Goal: Check status: Check status

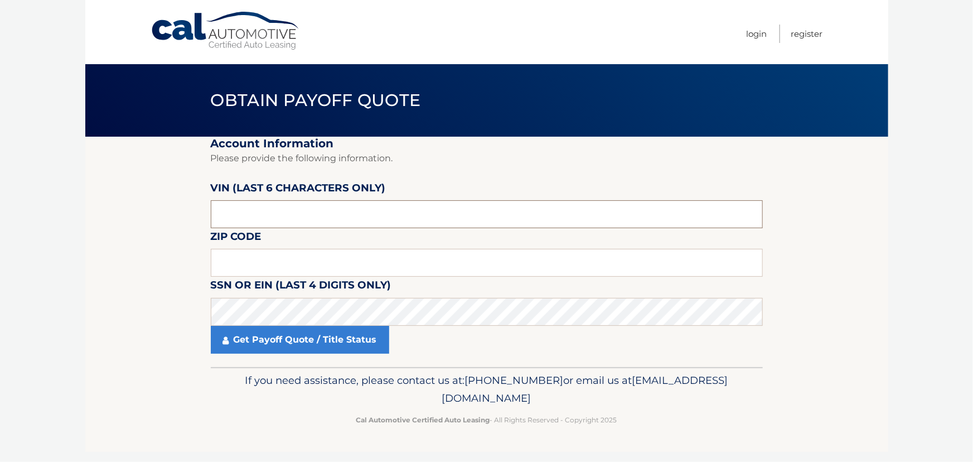
click at [405, 216] on input "text" at bounding box center [487, 214] width 552 height 28
paste input "051966"
type input "051966"
click at [293, 250] on input "text" at bounding box center [487, 263] width 552 height 28
paste input "19468"
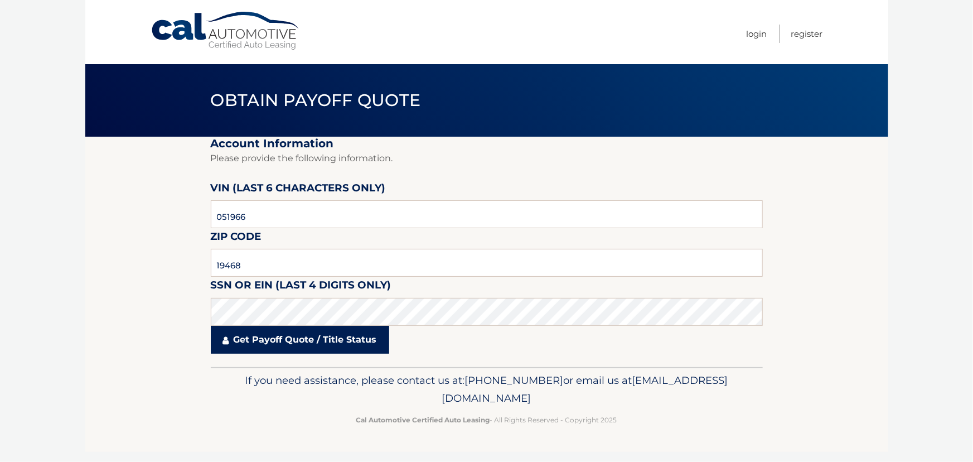
click at [299, 346] on link "Get Payoff Quote / Title Status" at bounding box center [300, 340] width 178 height 28
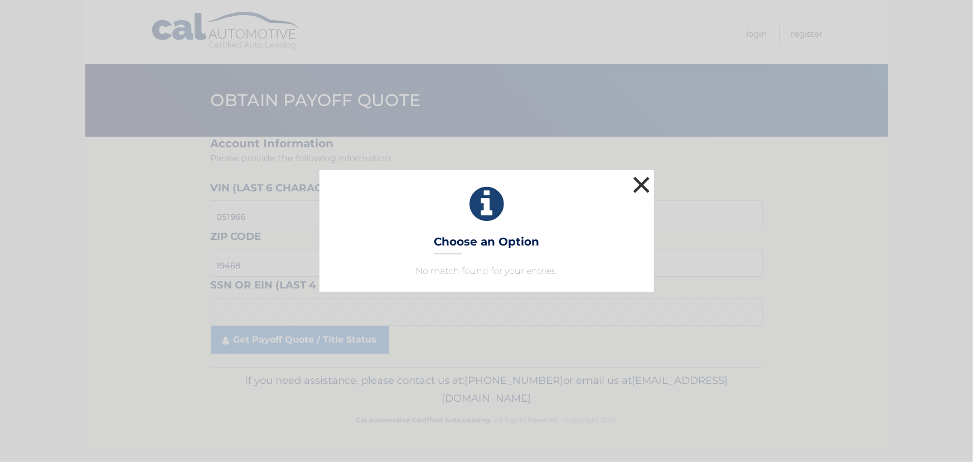
click at [642, 182] on button "×" at bounding box center [642, 184] width 22 height 22
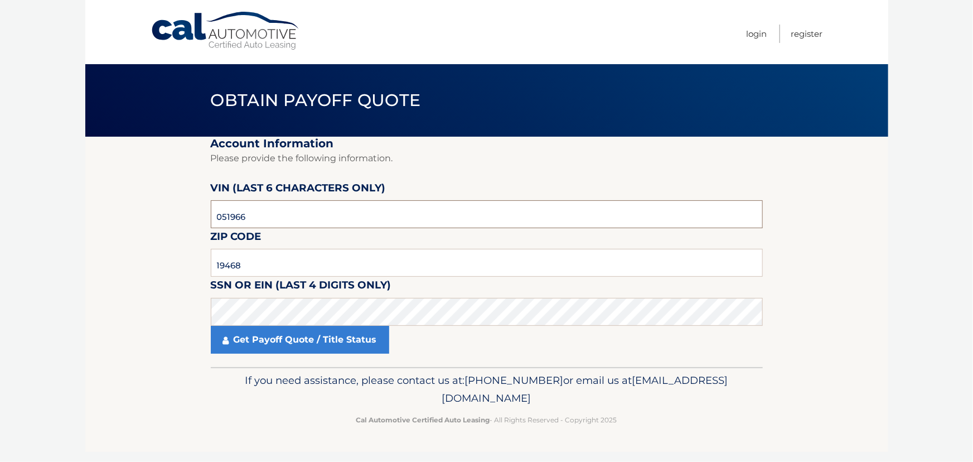
click at [268, 212] on input "051966" at bounding box center [487, 214] width 552 height 28
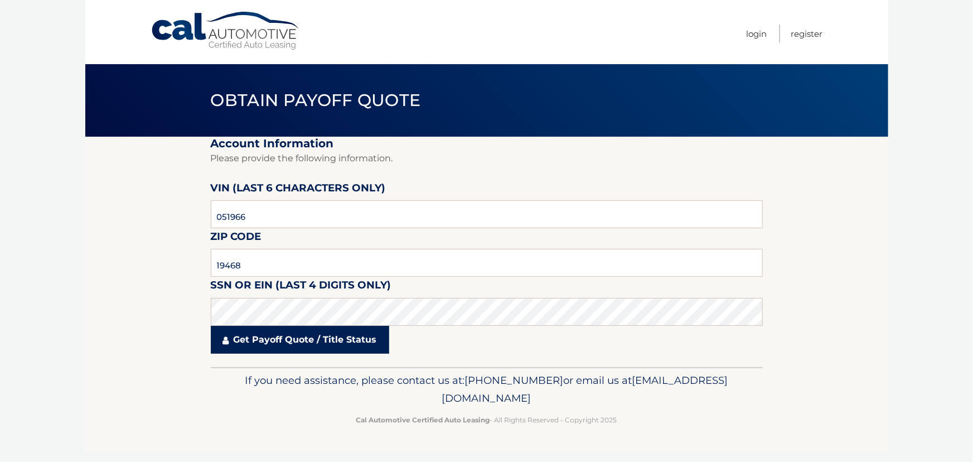
click at [317, 346] on link "Get Payoff Quote / Title Status" at bounding box center [300, 340] width 178 height 28
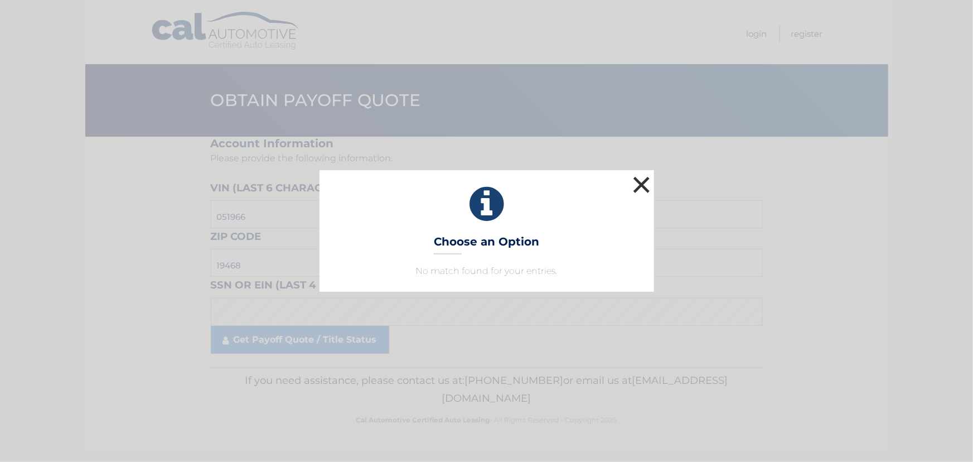
click at [644, 180] on button "×" at bounding box center [642, 184] width 22 height 22
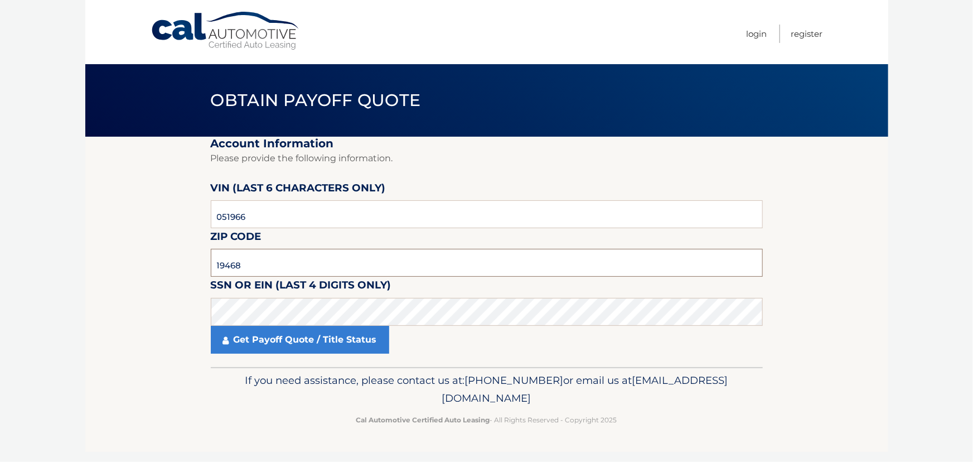
click at [342, 262] on input "19468" at bounding box center [487, 263] width 552 height 28
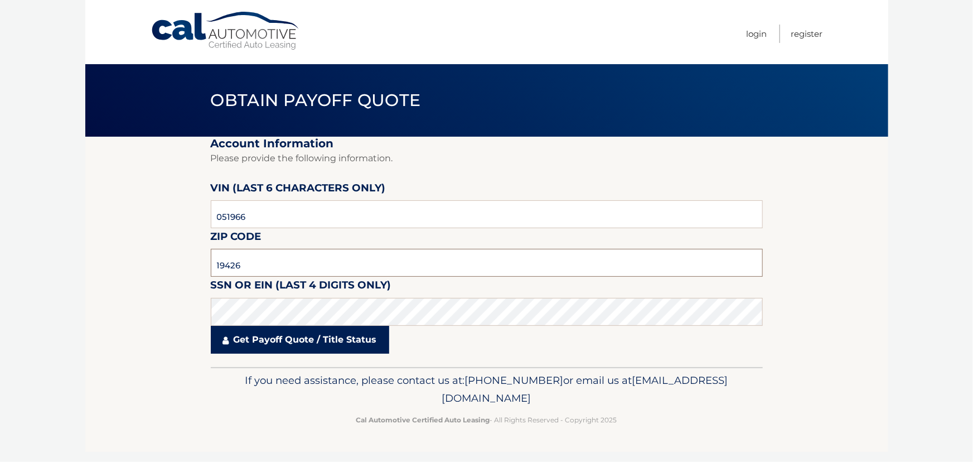
type input "19426"
click at [315, 342] on link "Get Payoff Quote / Title Status" at bounding box center [300, 340] width 178 height 28
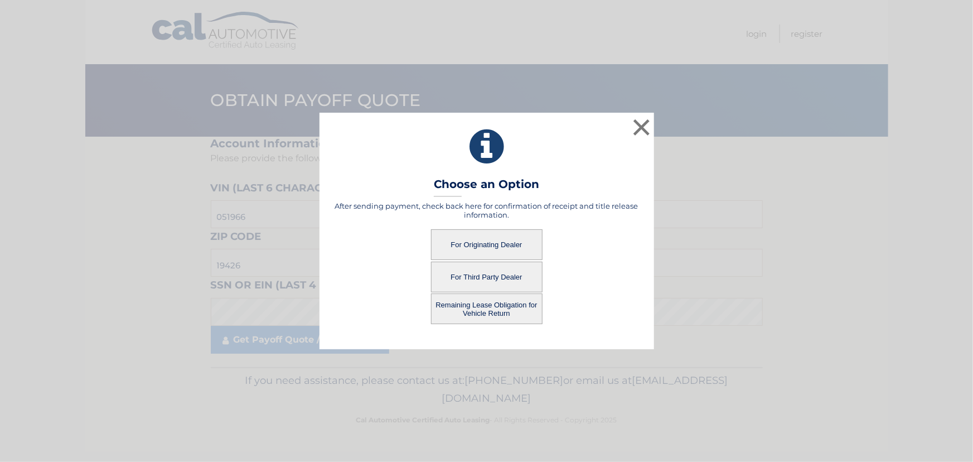
click at [521, 265] on button "For Third Party Dealer" at bounding box center [487, 277] width 112 height 31
click at [487, 274] on button "For Third Party Dealer" at bounding box center [487, 277] width 112 height 31
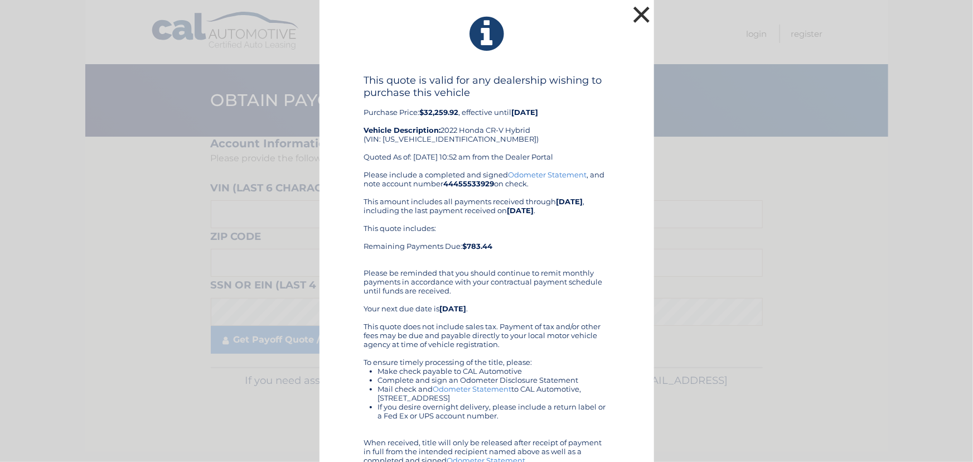
click at [638, 11] on button "×" at bounding box center [642, 14] width 22 height 22
